Goal: Transaction & Acquisition: Purchase product/service

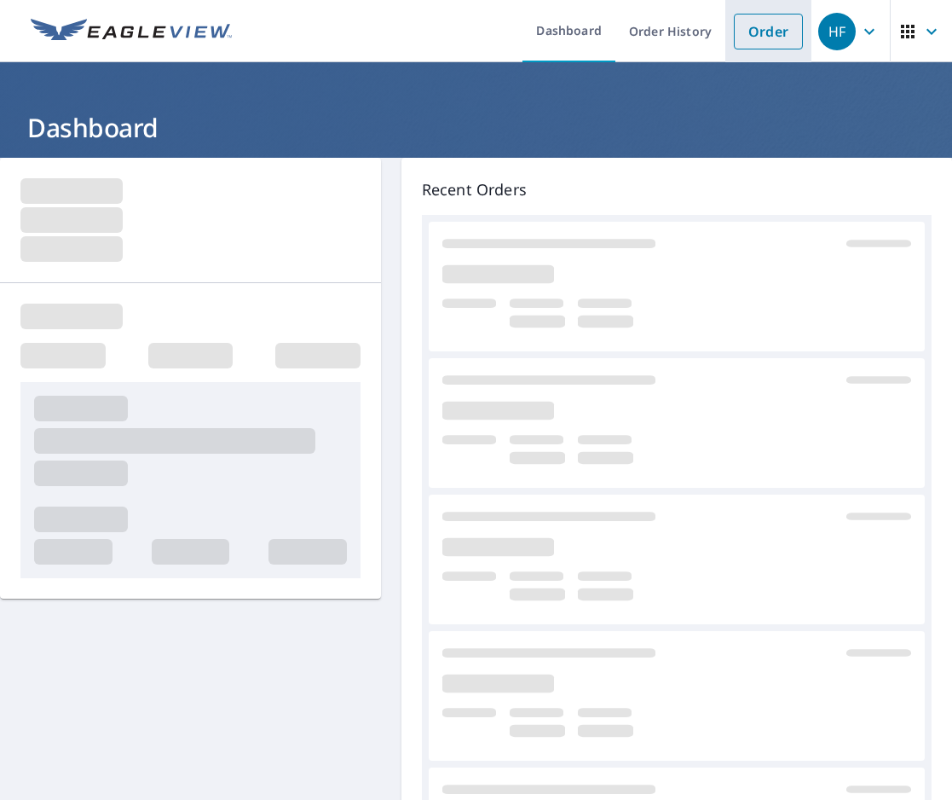
click at [736, 31] on link "Order" at bounding box center [768, 32] width 69 height 36
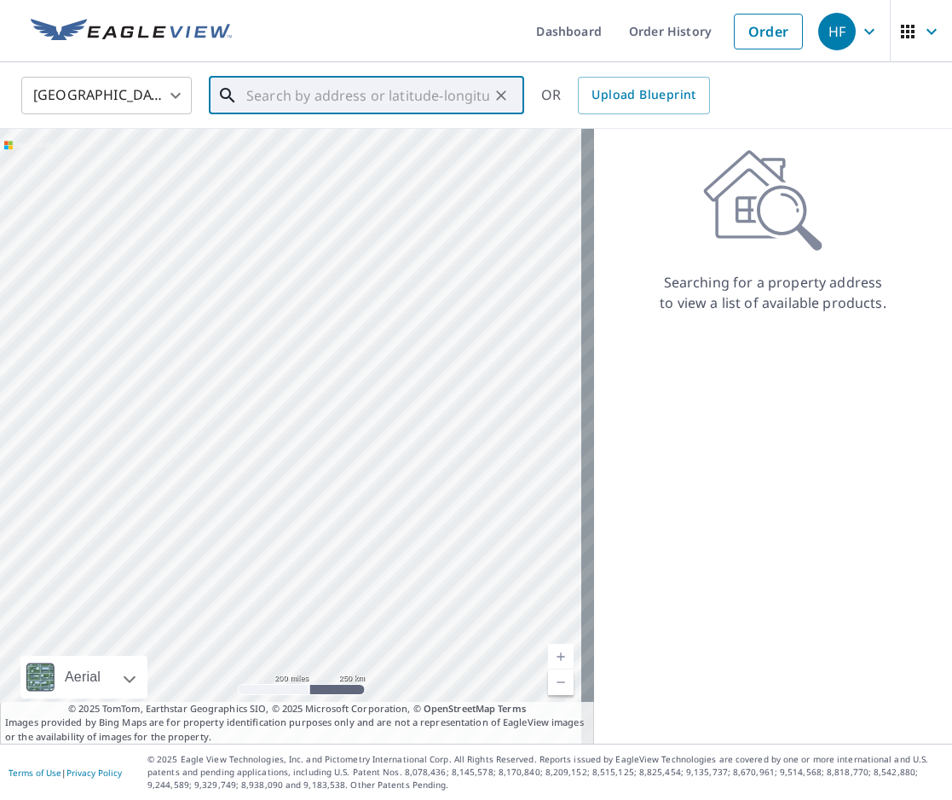
click at [286, 90] on input "text" at bounding box center [367, 96] width 243 height 48
paste input "[STREET_ADDRESS]"
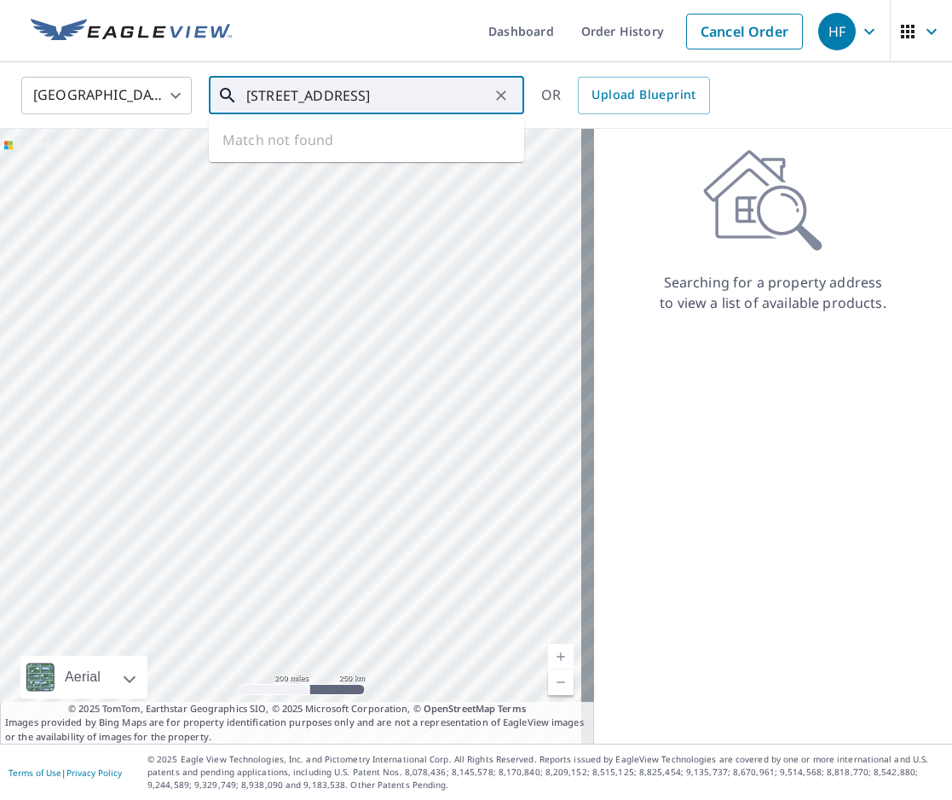
scroll to position [0, 34]
type input "[STREET_ADDRESS]"
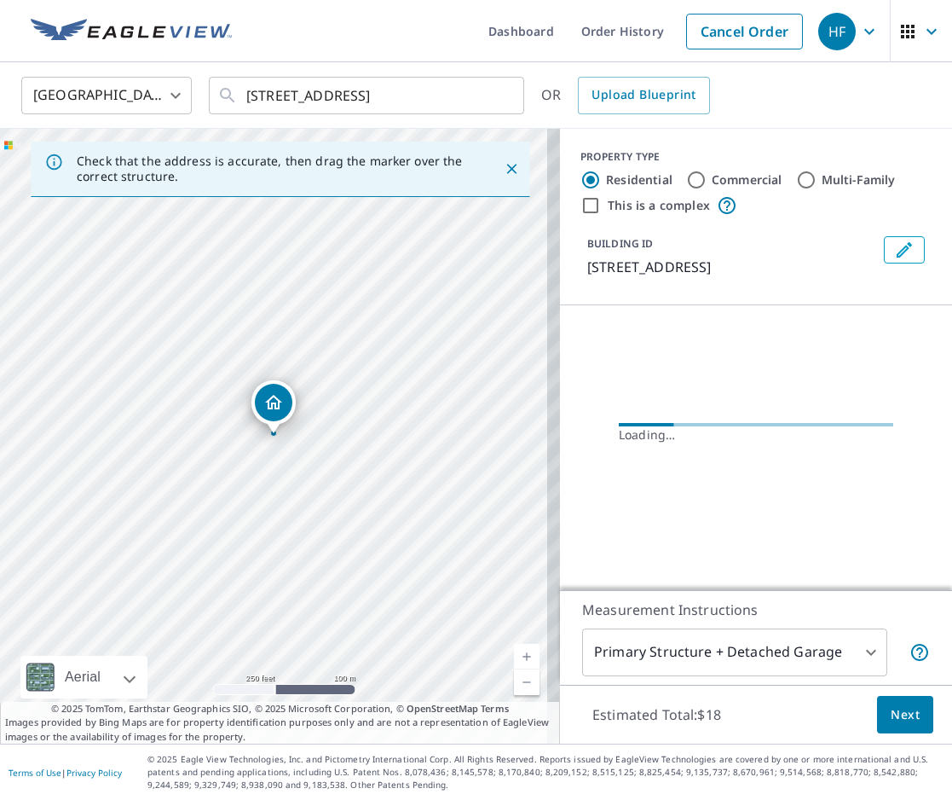
click at [891, 721] on span "Next" at bounding box center [905, 714] width 29 height 21
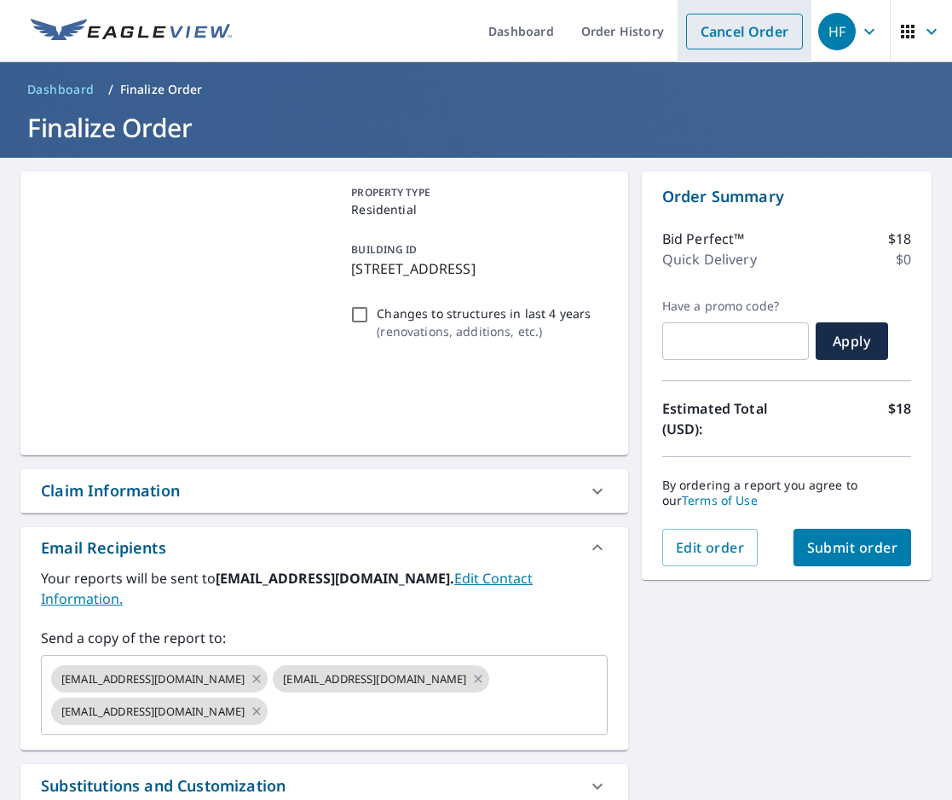
click at [706, 35] on link "Cancel Order" at bounding box center [744, 32] width 117 height 36
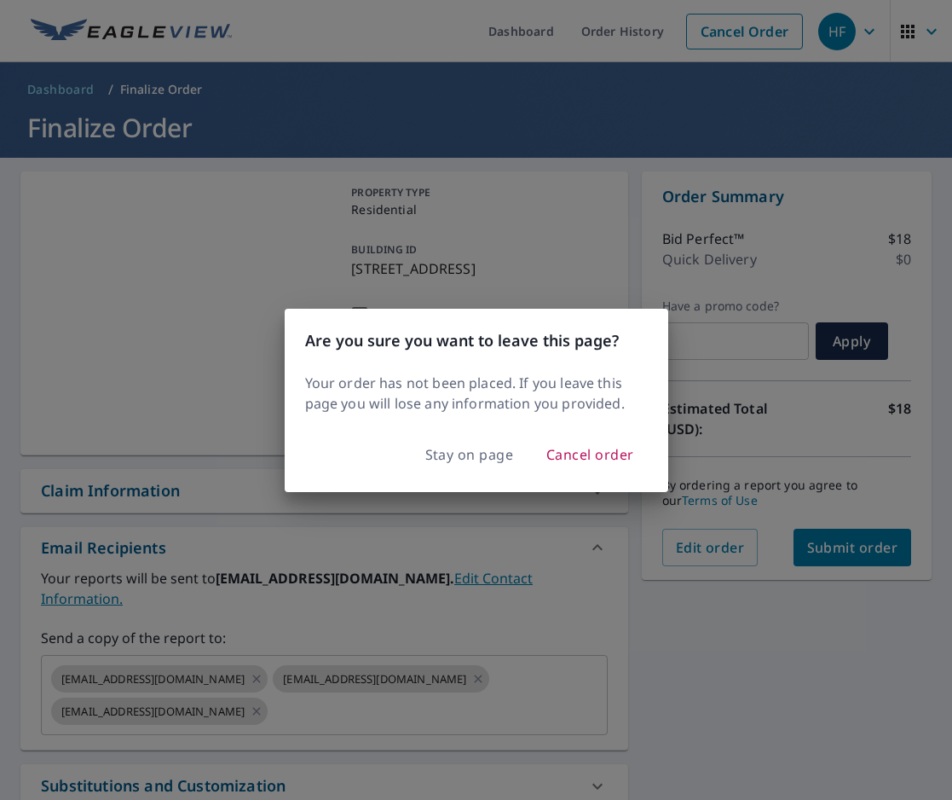
checkbox input "true"
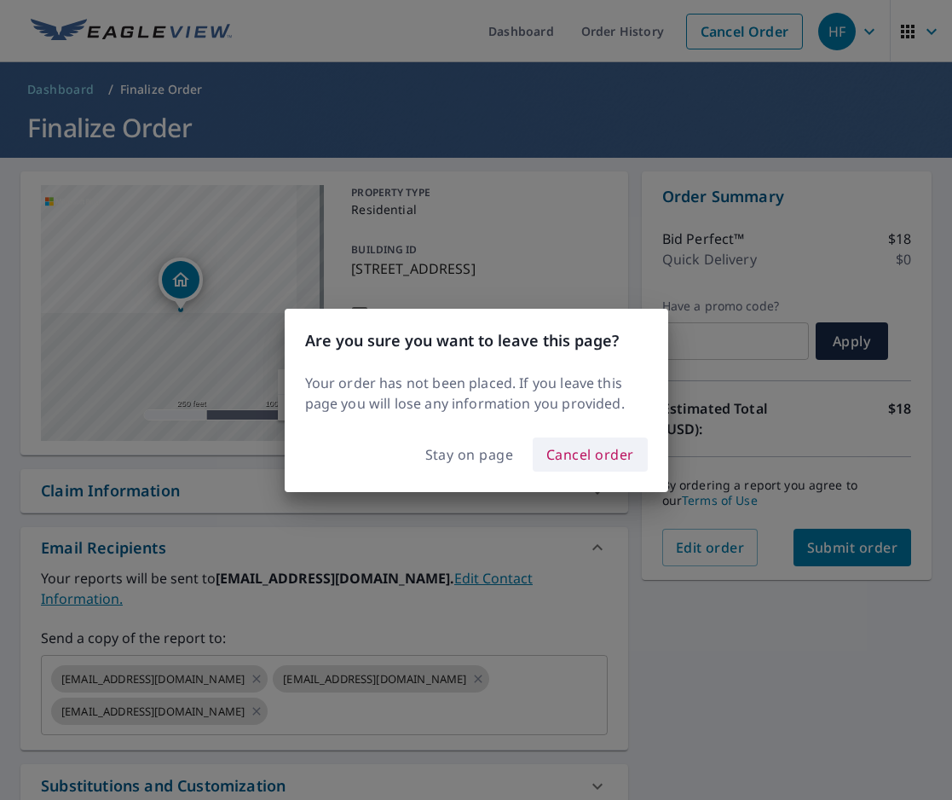
click at [577, 461] on span "Cancel order" at bounding box center [591, 455] width 88 height 24
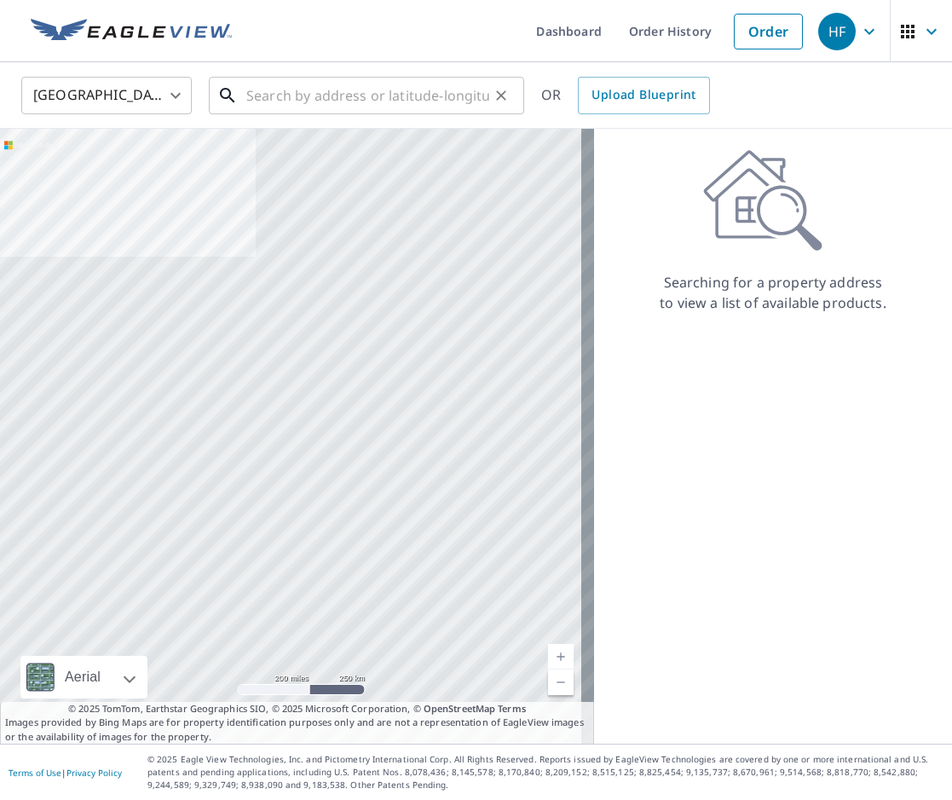
click at [412, 96] on input "text" at bounding box center [367, 96] width 243 height 48
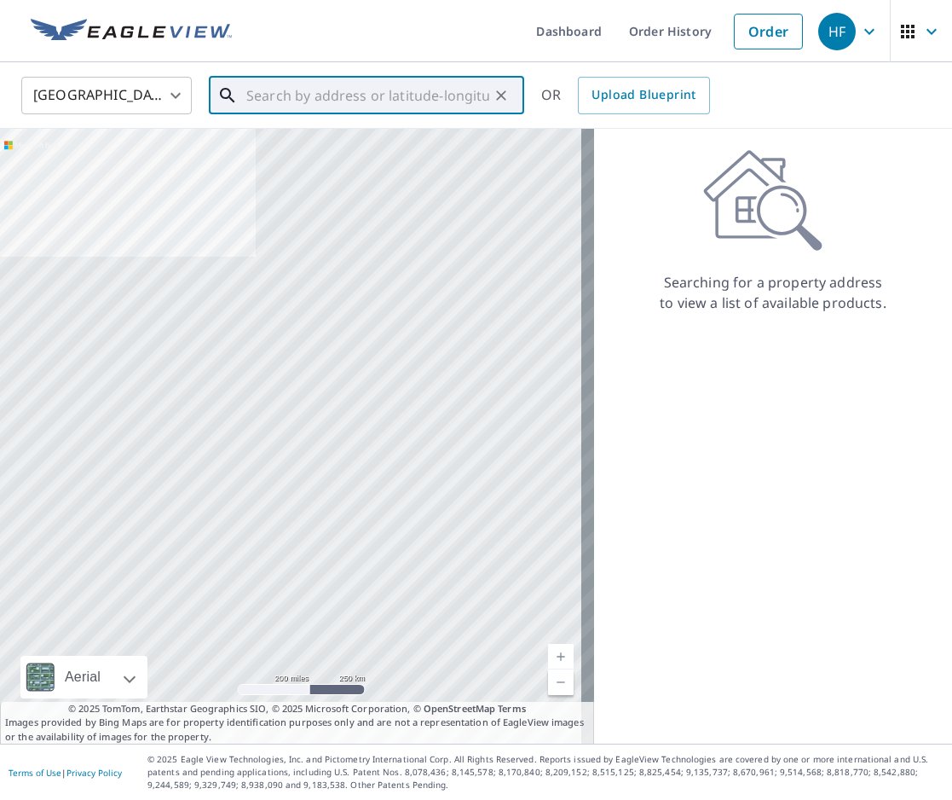
paste input "[STREET_ADDRESS]"
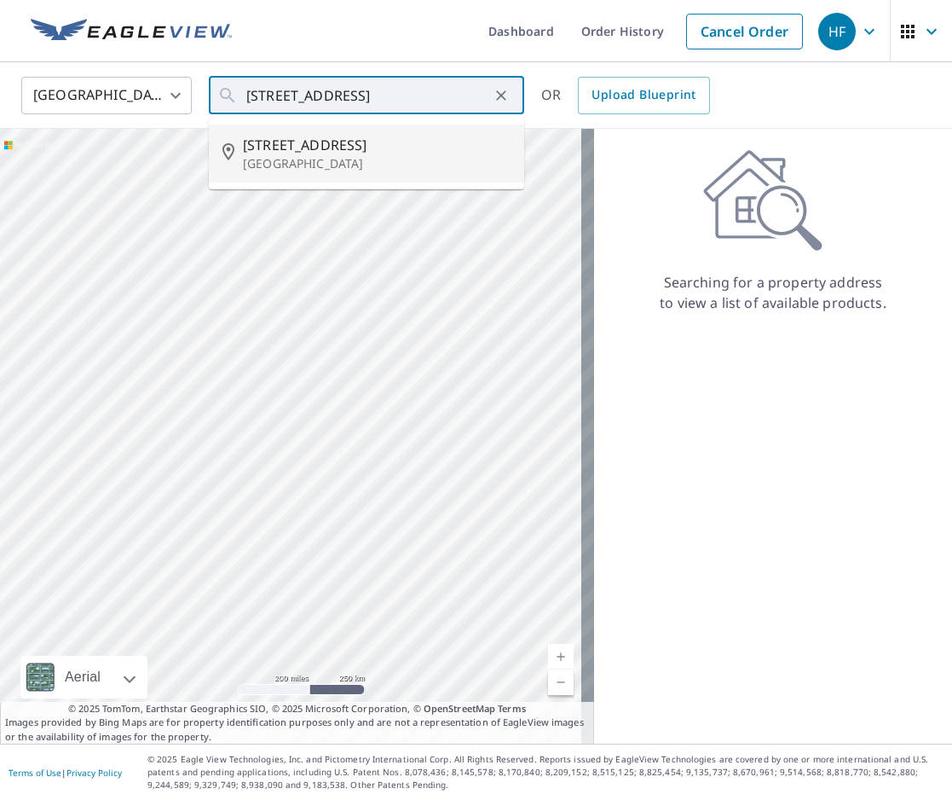
type input "[STREET_ADDRESS]"
